Goal: Transaction & Acquisition: Obtain resource

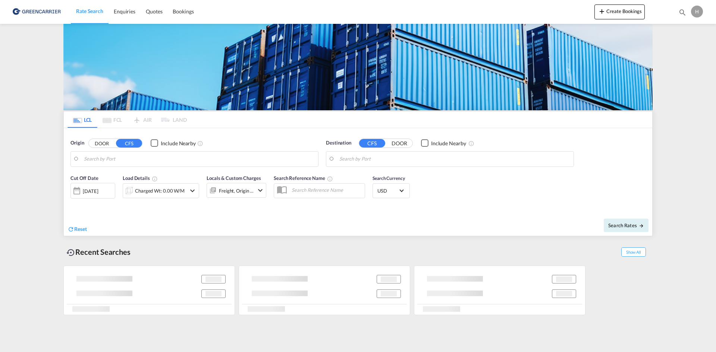
click at [109, 163] on input "Search by Port" at bounding box center [199, 159] width 230 height 11
type input "DK-2950, Birkeroed, Gammel Holte, Hoesterkoeb, Rungsted, Troeroed, Vedbæk"
type input "Toronto, ON, CATOR"
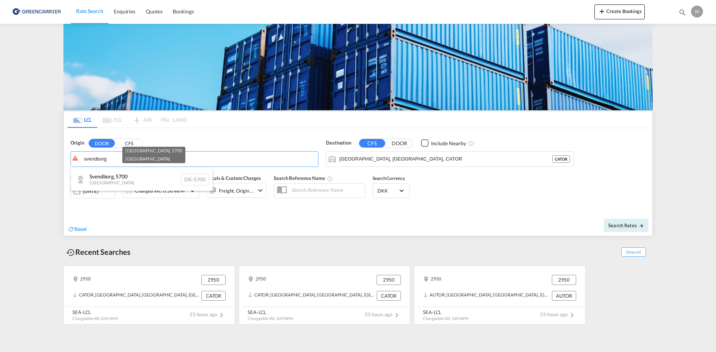
drag, startPoint x: 112, startPoint y: 177, endPoint x: 285, endPoint y: 161, distance: 174.2
click at [112, 177] on div "Svendborg , 5700 Denmark DK-5700" at bounding box center [142, 180] width 142 height 22
type input "DK-5700, Svendborg"
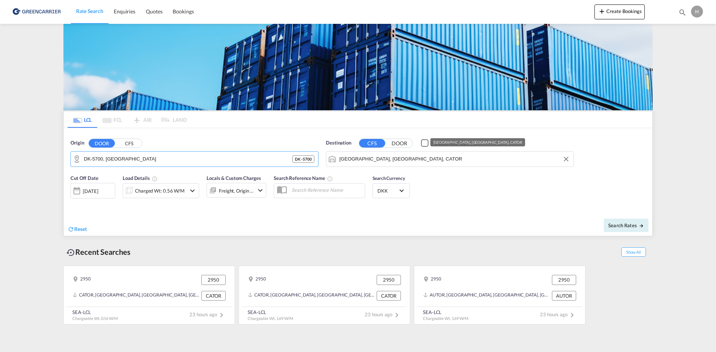
click at [367, 154] on input "Toronto, ON, CATOR" at bounding box center [454, 159] width 230 height 11
type input "e"
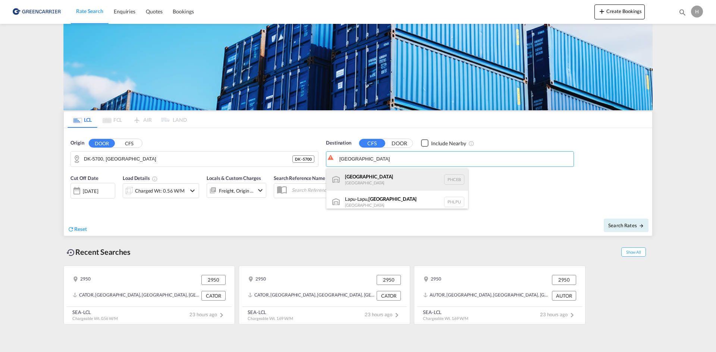
click at [401, 179] on div "Cebu Philippines PHCEB" at bounding box center [397, 180] width 142 height 22
type input "[GEOGRAPHIC_DATA], PHCEB"
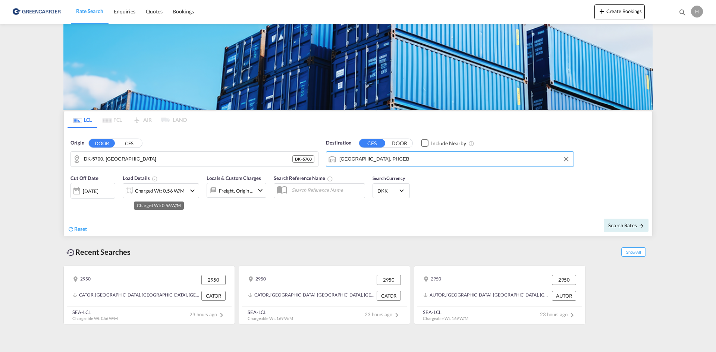
click at [141, 194] on div "Charged Wt: 0.56 W/M" at bounding box center [160, 191] width 50 height 10
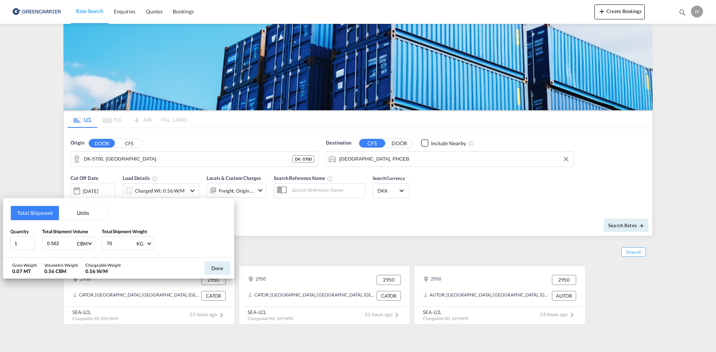
click at [94, 213] on button "Units" at bounding box center [83, 213] width 48 height 14
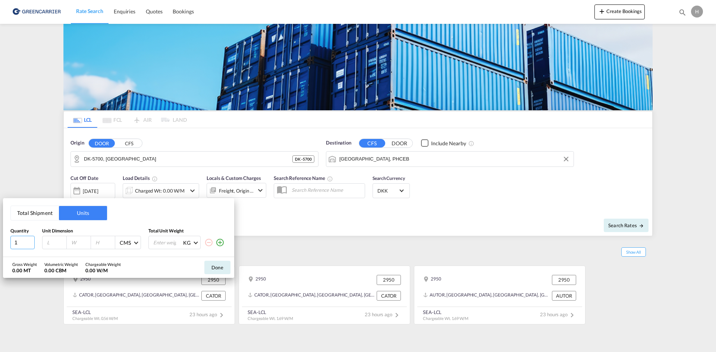
drag, startPoint x: 21, startPoint y: 241, endPoint x: 4, endPoint y: 241, distance: 16.8
click at [4, 241] on div "Total Shipment Units Quantity Unit Dimension Total Unit Weight 1 CMS CMS Inches…" at bounding box center [118, 227] width 231 height 59
type input "2"
type input "78"
type input "82"
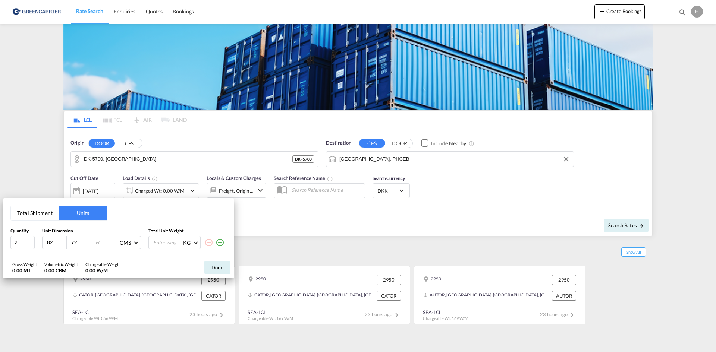
type input "72"
type input "145"
type input "276"
click at [218, 266] on button "Done" at bounding box center [217, 267] width 26 height 13
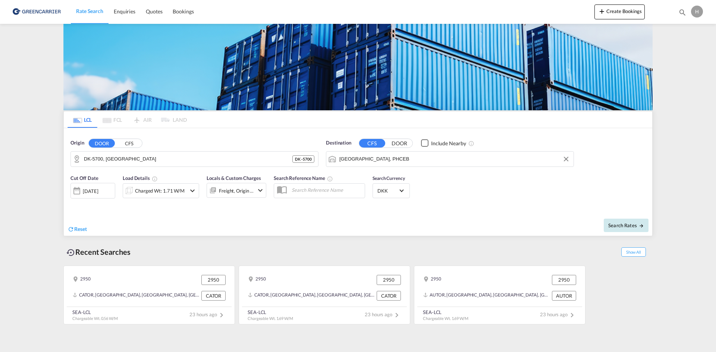
click at [635, 225] on span "Search Rates" at bounding box center [626, 226] width 36 height 6
type input "5700 to PHCEB / 29 Aug 2025"
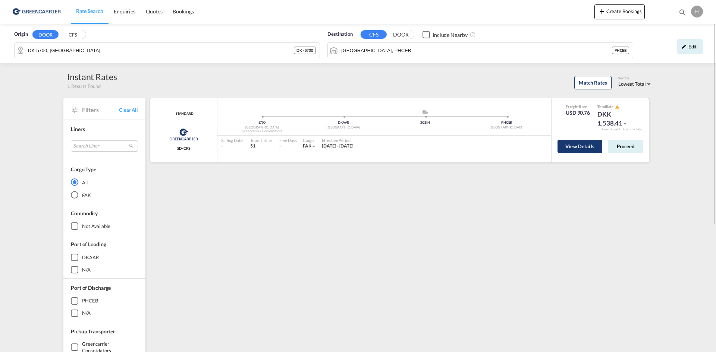
click at [591, 144] on button "View Details" at bounding box center [579, 146] width 45 height 13
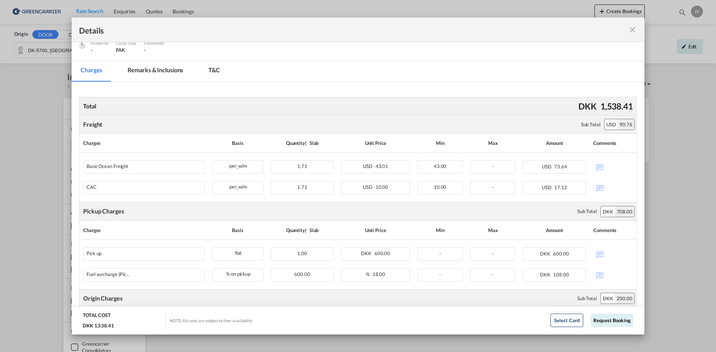
scroll to position [84, 0]
